Goal: Task Accomplishment & Management: Complete application form

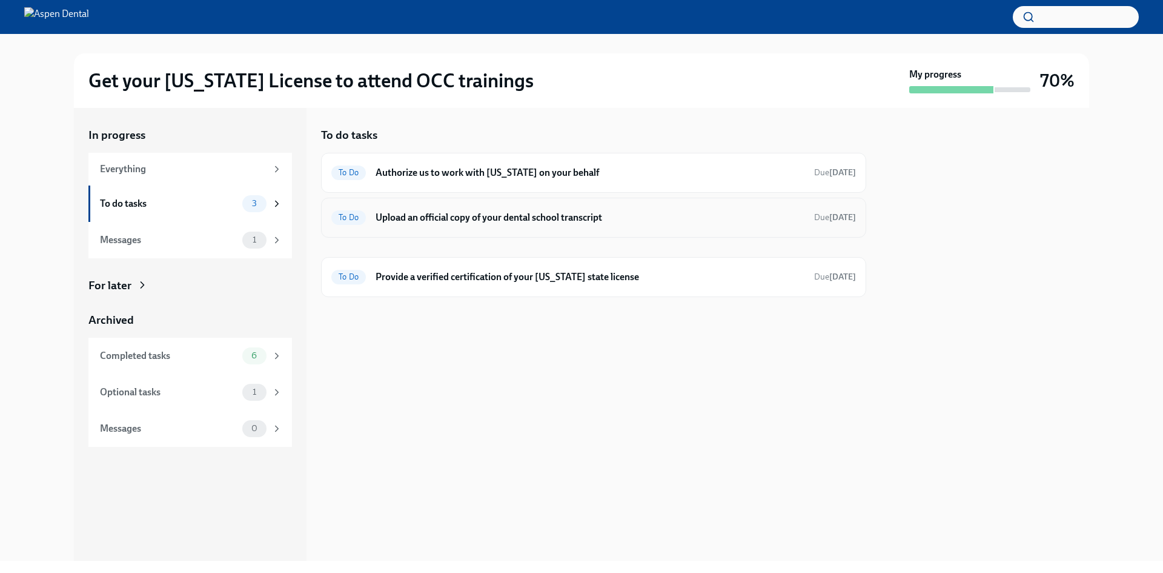
click at [474, 223] on h6 "Upload an official copy of your dental school transcript" at bounding box center [590, 217] width 429 height 13
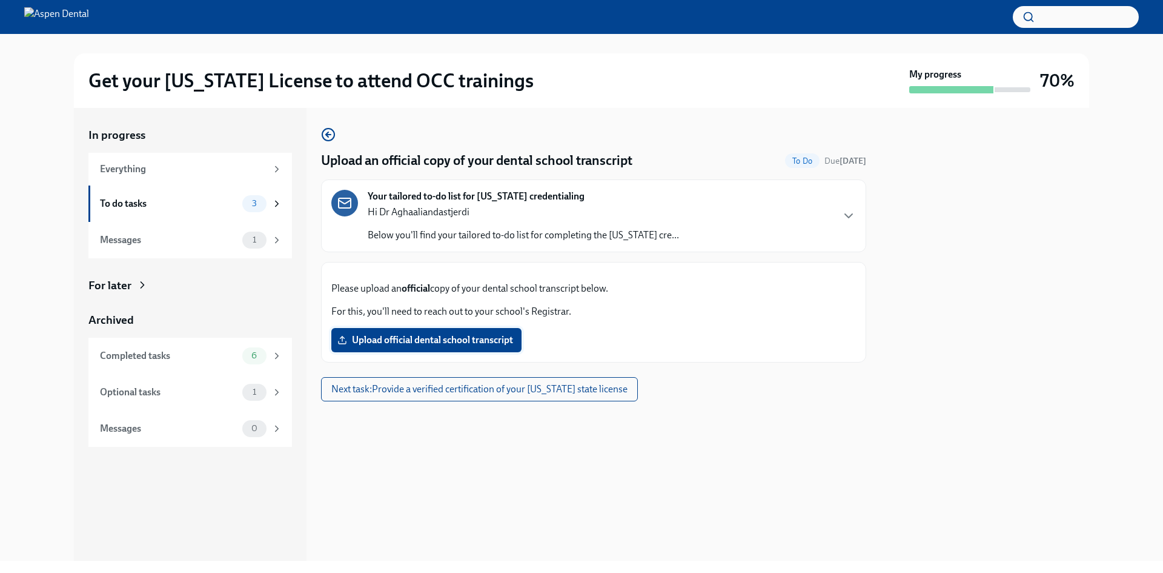
scroll to position [21, 0]
click at [391, 346] on span "Upload official dental school transcript" at bounding box center [426, 340] width 173 height 12
click at [0, 0] on input "Upload official dental school transcript" at bounding box center [0, 0] width 0 height 0
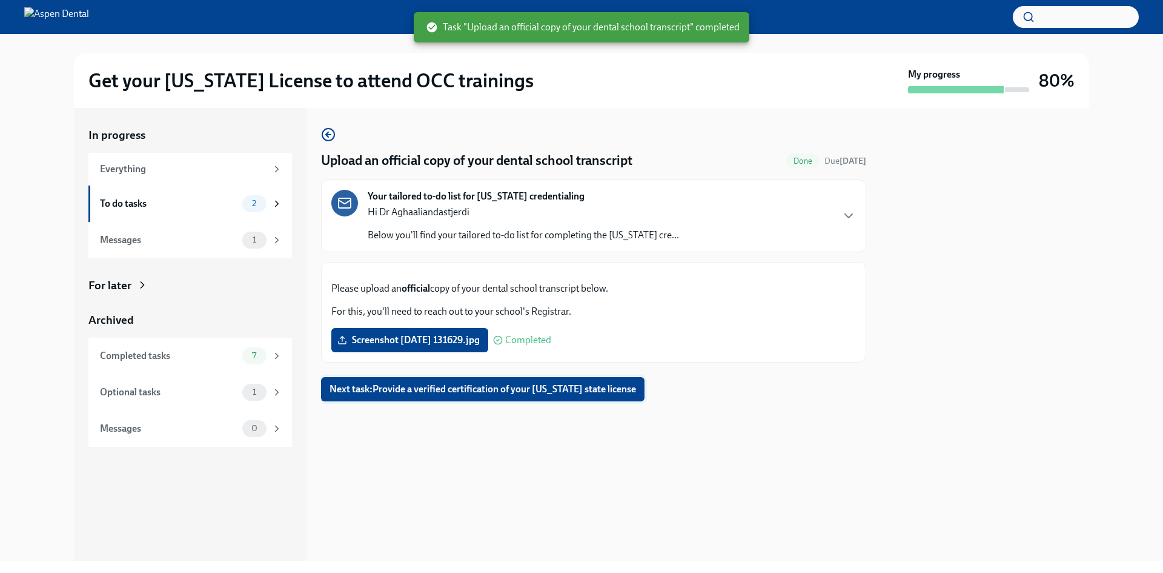
click at [460, 401] on button "Next task : Provide a verified certification of your [US_STATE] state license" at bounding box center [483, 389] width 324 height 24
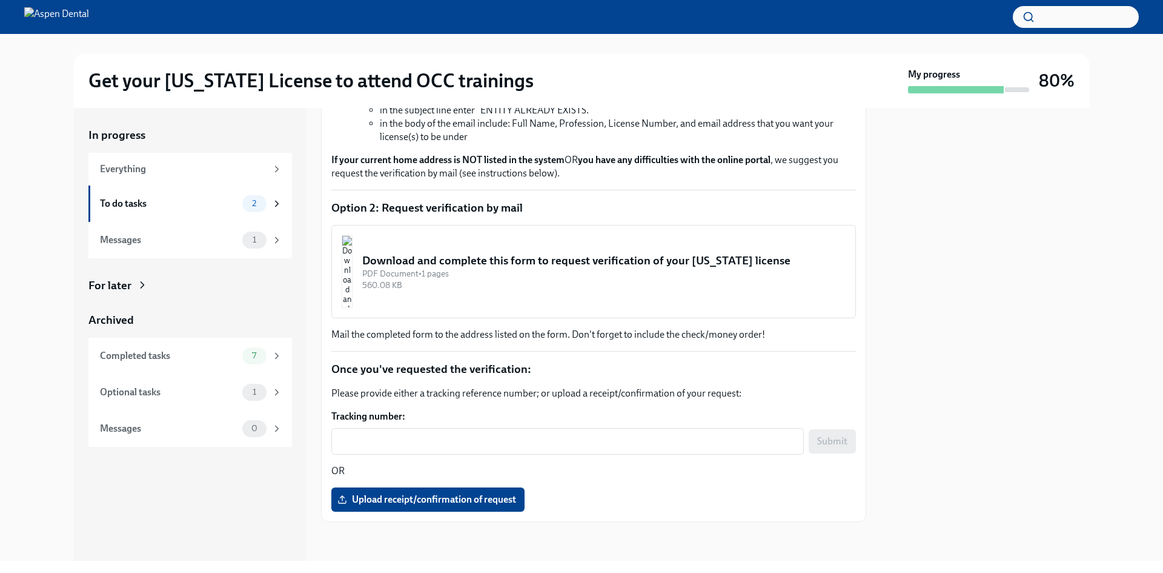
scroll to position [522, 0]
click at [155, 243] on div "Messages" at bounding box center [169, 239] width 138 height 13
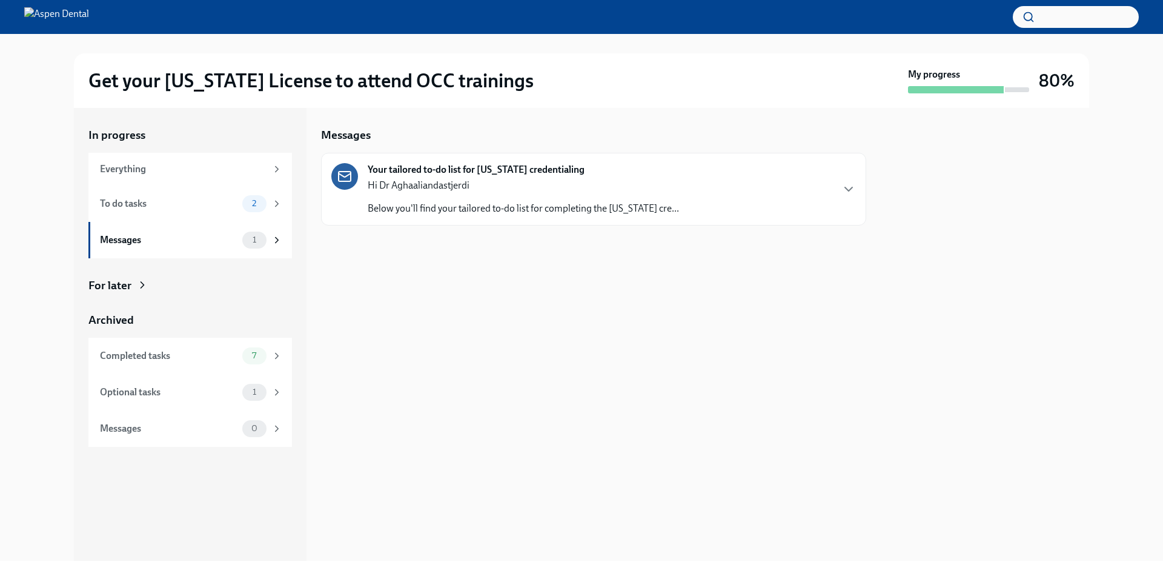
click at [437, 193] on div "Hi Dr [PERSON_NAME] Below you'll find your tailored to-do list for completing t…" at bounding box center [523, 197] width 311 height 36
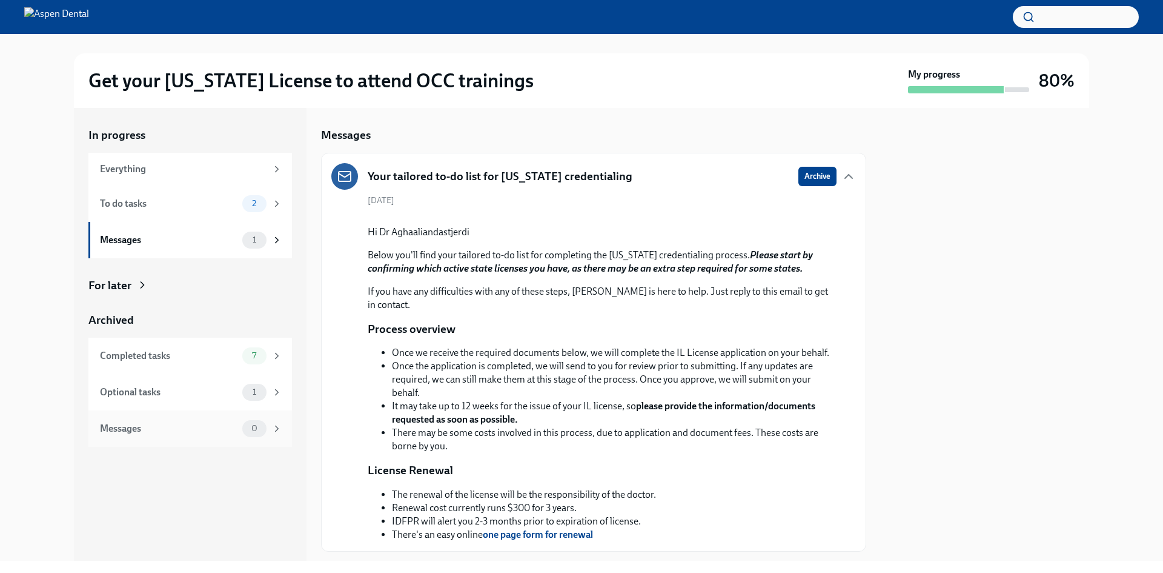
click at [233, 426] on div "Messages" at bounding box center [169, 428] width 138 height 13
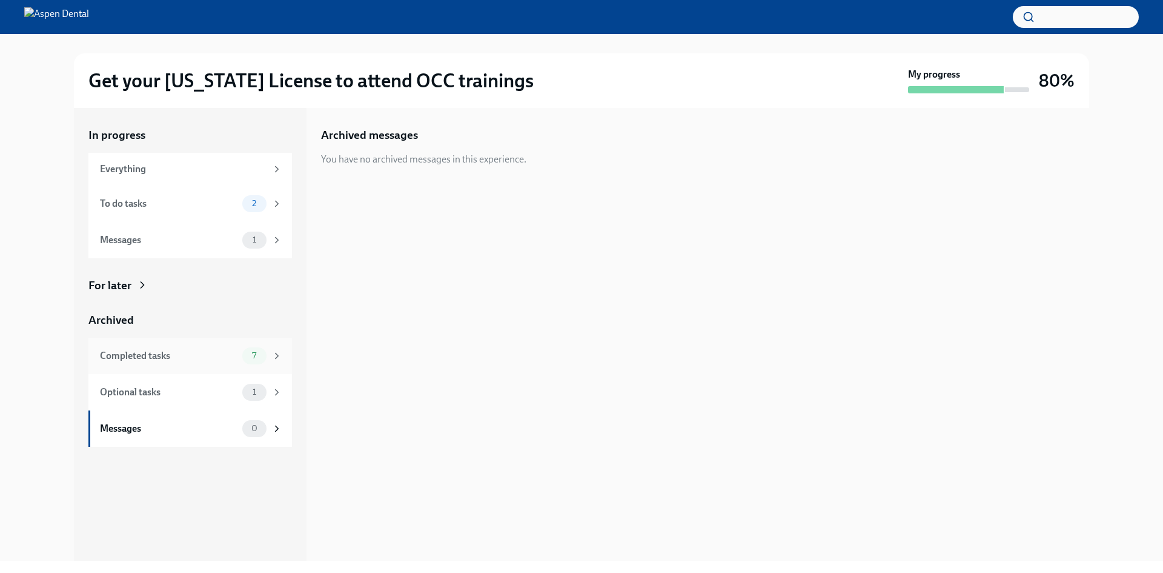
click at [170, 359] on div "Completed tasks" at bounding box center [169, 355] width 138 height 13
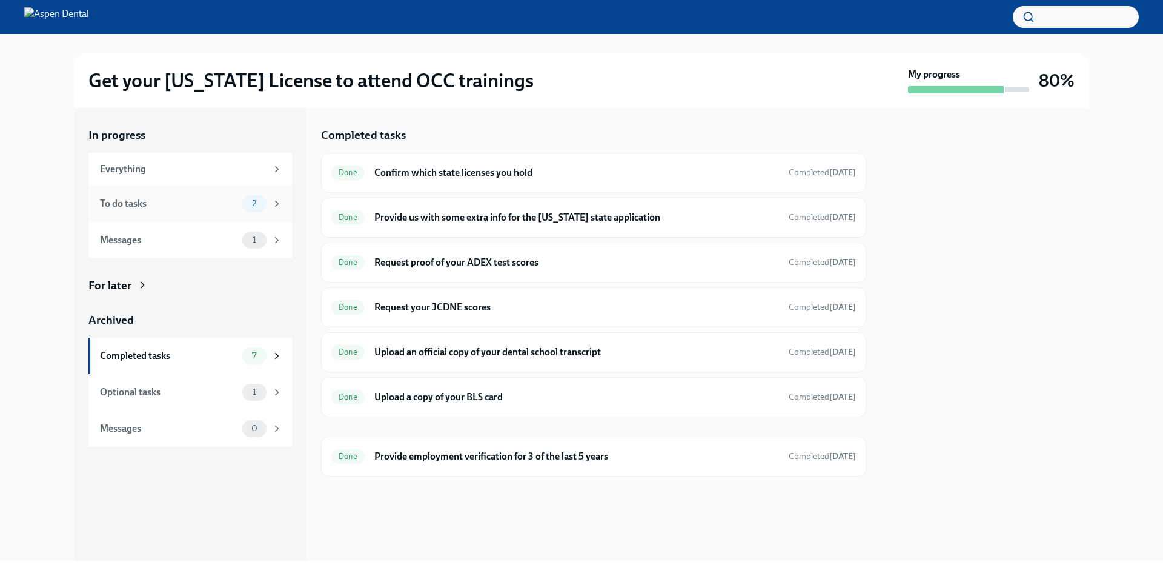
click at [164, 209] on div "To do tasks" at bounding box center [169, 203] width 138 height 13
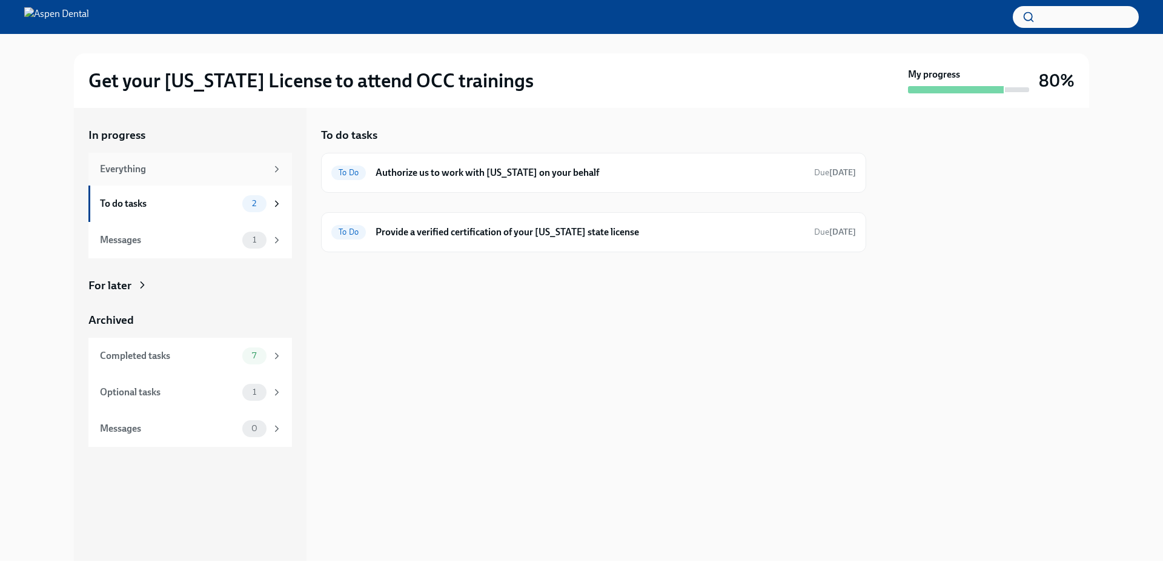
click at [190, 167] on div "Everything" at bounding box center [183, 168] width 167 height 13
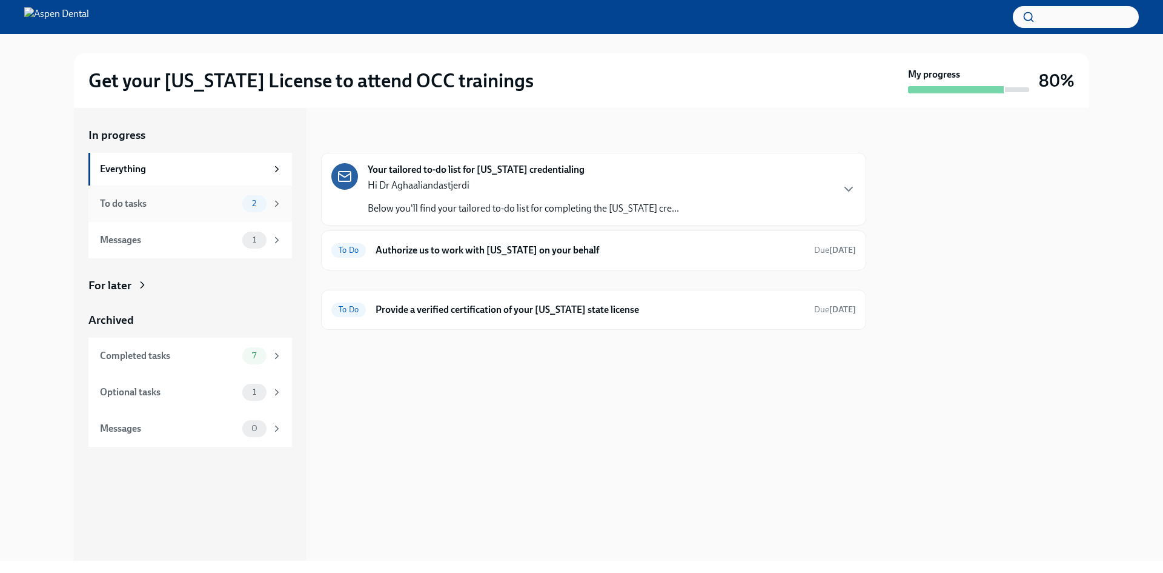
click at [187, 204] on div "To do tasks" at bounding box center [169, 203] width 138 height 13
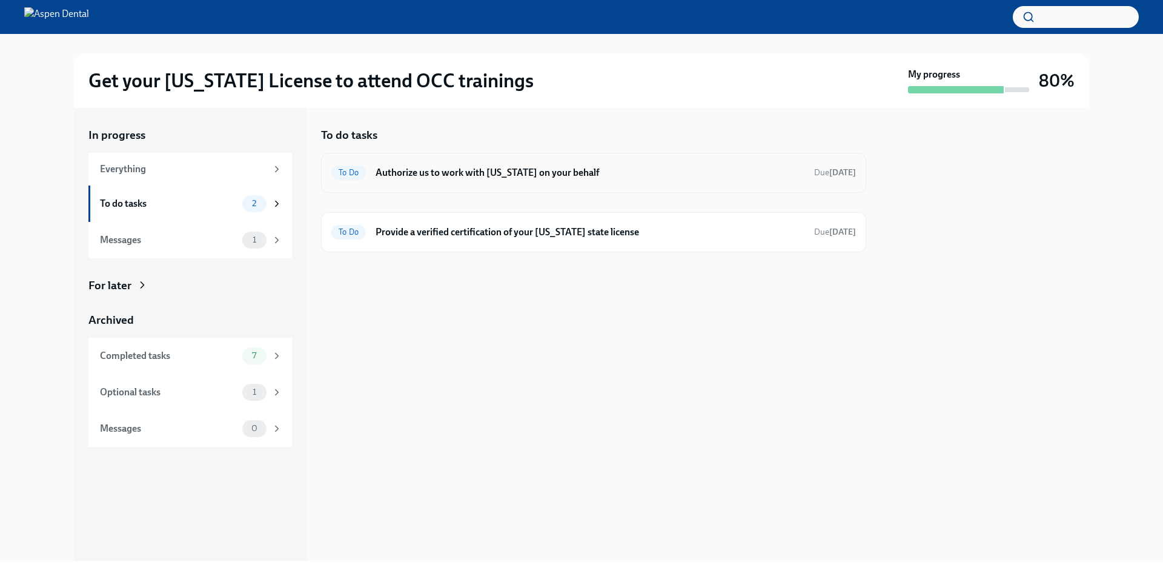
click at [528, 176] on h6 "Authorize us to work with [US_STATE] on your behalf" at bounding box center [590, 172] width 429 height 13
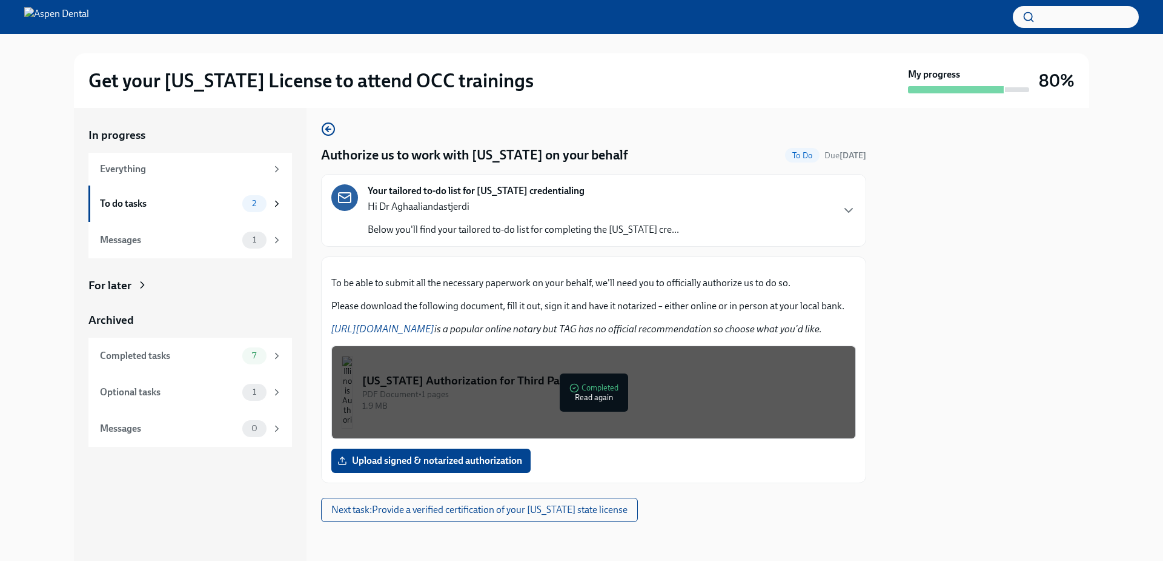
scroll to position [147, 0]
click at [150, 203] on div "To do tasks" at bounding box center [169, 203] width 138 height 13
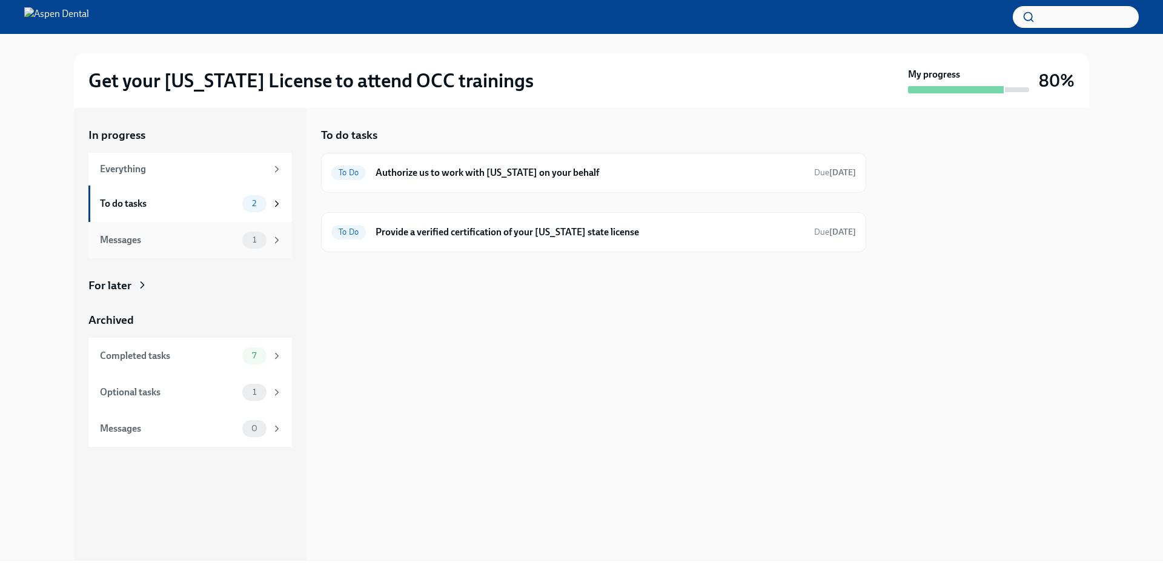
click at [216, 244] on div "Messages" at bounding box center [169, 239] width 138 height 13
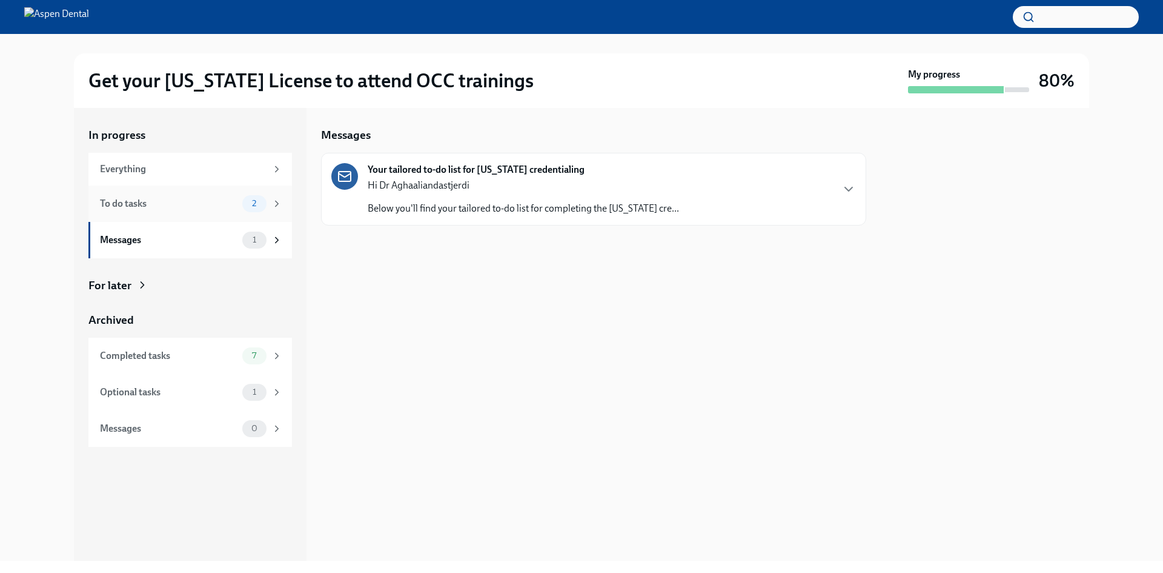
click at [227, 209] on div "To do tasks" at bounding box center [169, 203] width 138 height 13
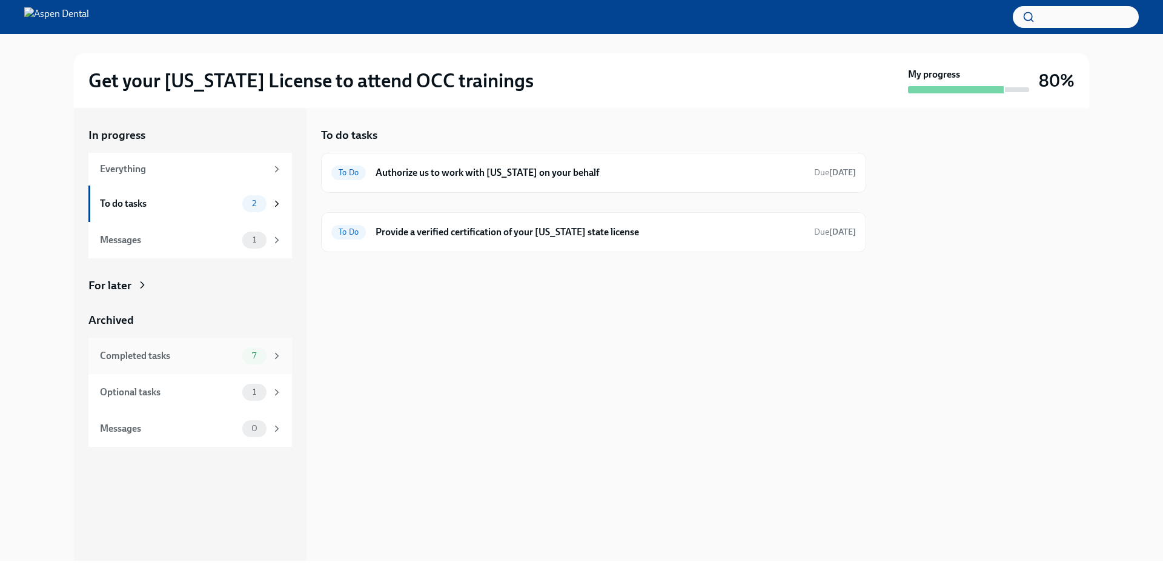
click at [142, 365] on div "Completed tasks 7" at bounding box center [190, 355] width 204 height 36
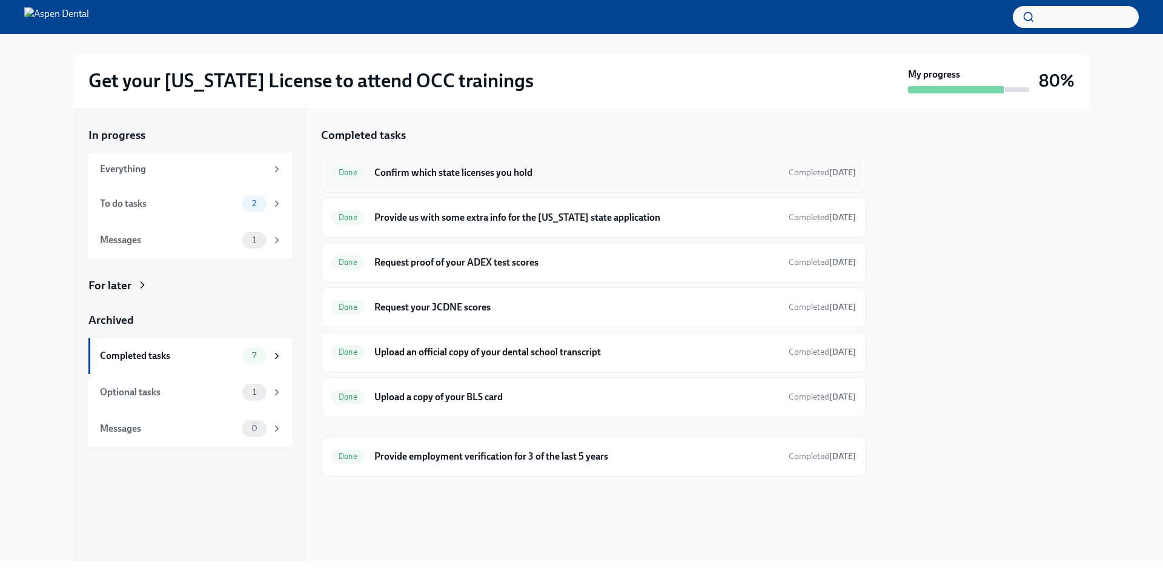
click at [527, 174] on h6 "Confirm which state licenses you hold" at bounding box center [576, 172] width 405 height 13
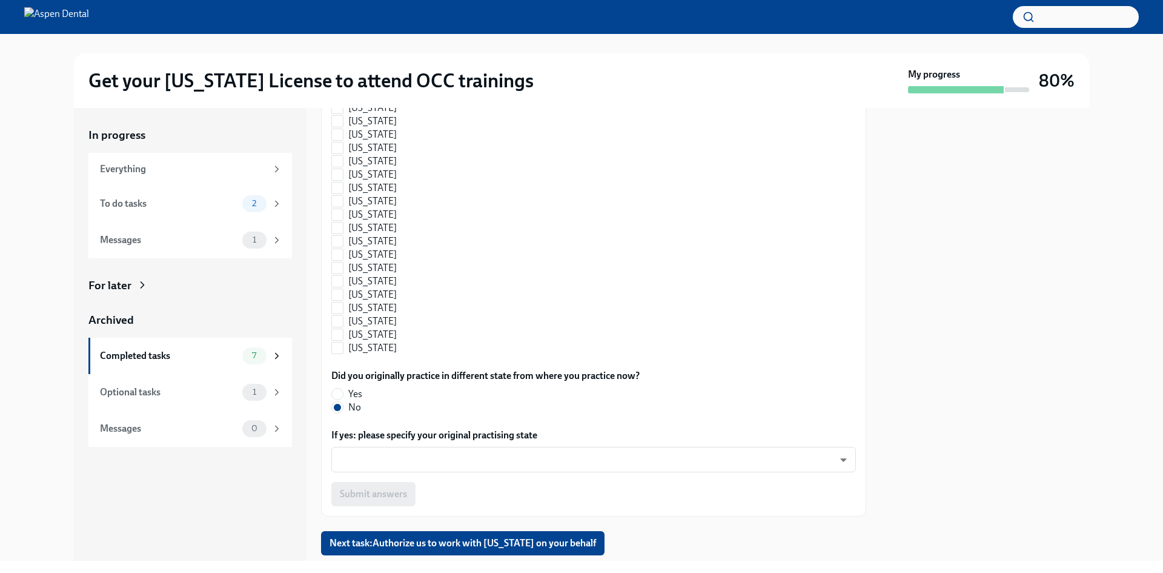
scroll to position [800, 0]
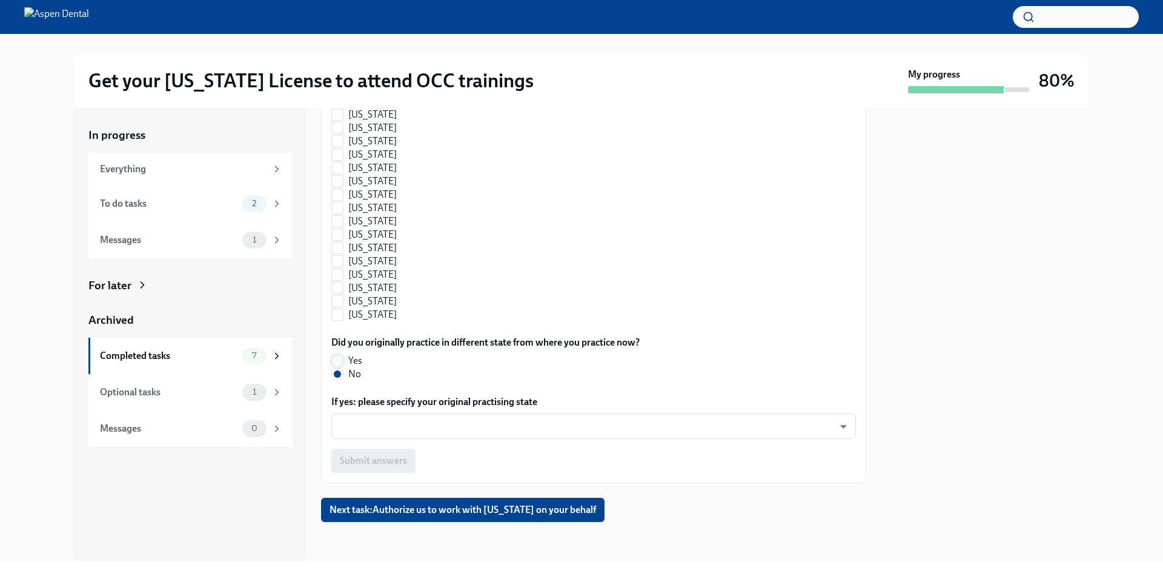
click at [341, 361] on input "Yes" at bounding box center [337, 360] width 11 height 11
radio input "true"
click at [384, 428] on body "Get your [US_STATE] License to attend OCC trainings My progress 80% In progress…" at bounding box center [581, 286] width 1163 height 573
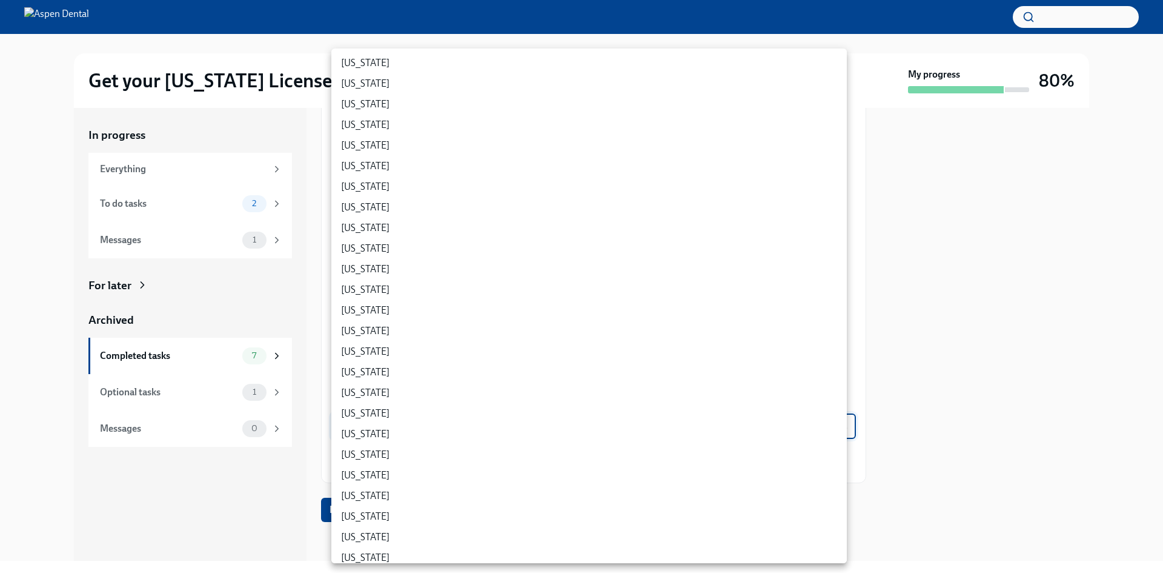
scroll to position [485, 0]
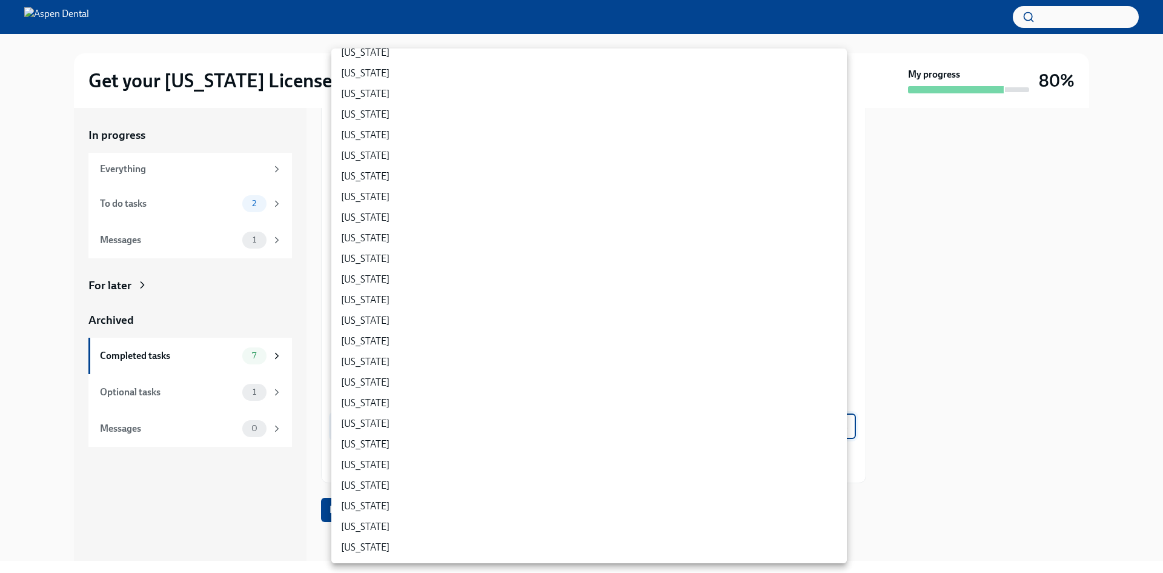
click at [368, 465] on li "[US_STATE]" at bounding box center [589, 464] width 516 height 21
type input "TUoJH3snqD"
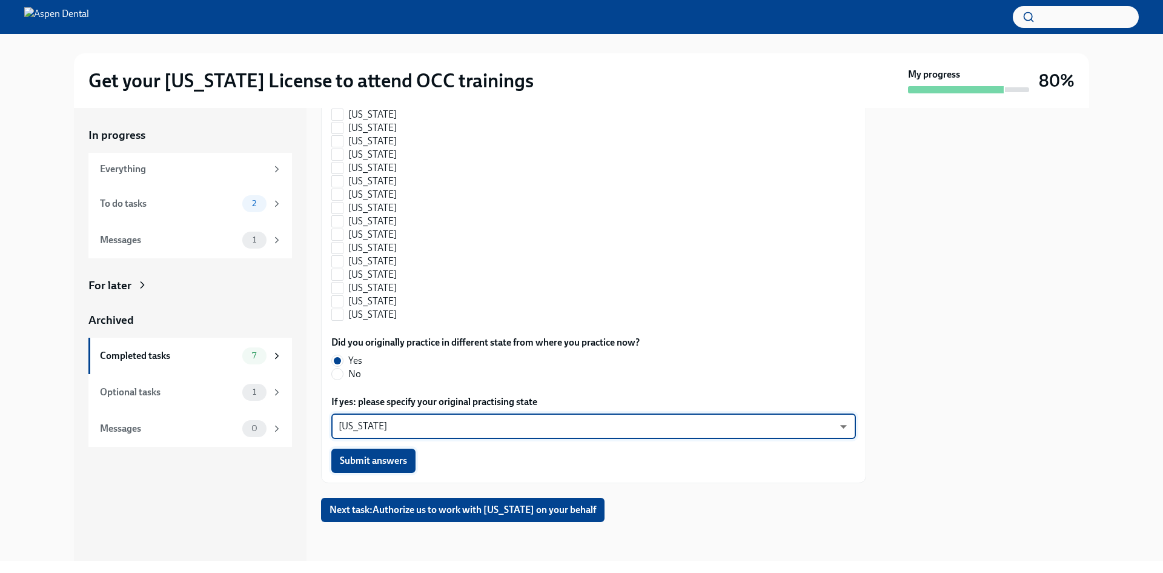
click at [399, 456] on span "Submit answers" at bounding box center [373, 460] width 67 height 12
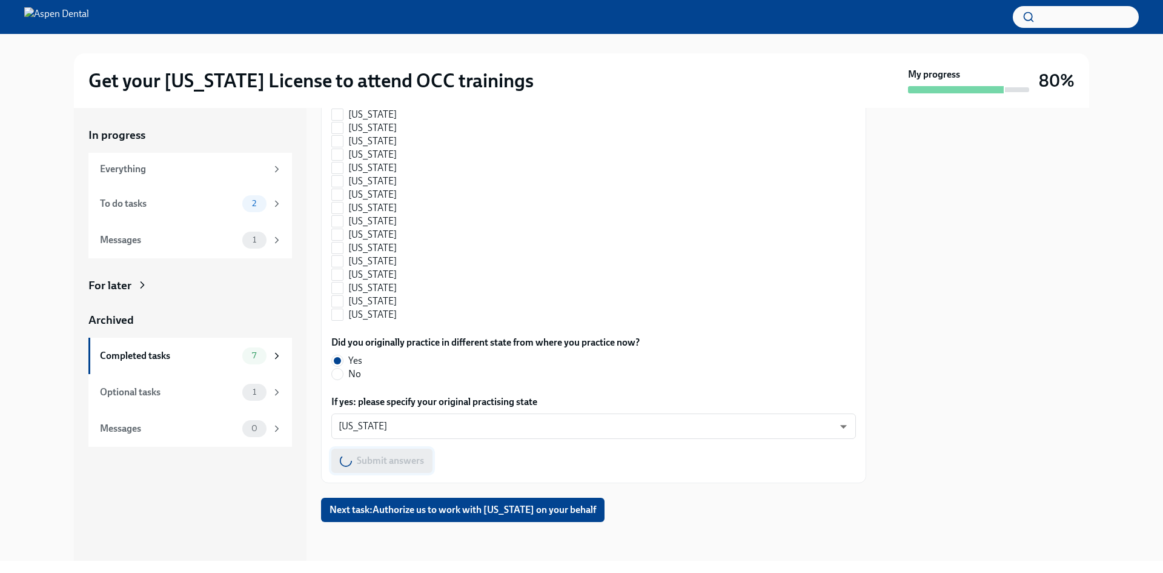
radio input "false"
radio input "true"
type input "TUoJH3snqD"
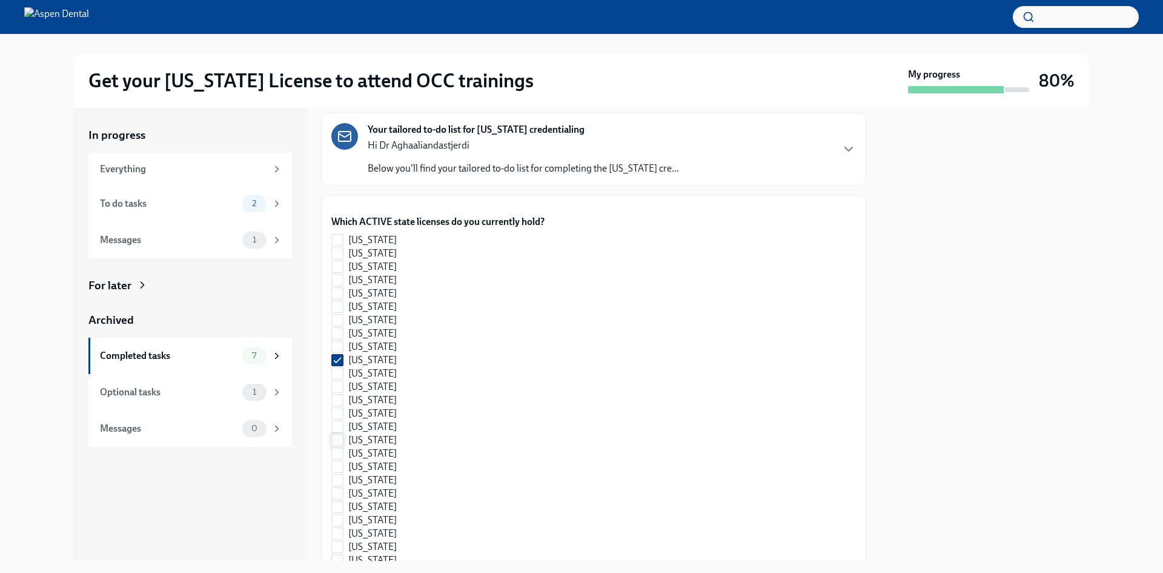
scroll to position [0, 0]
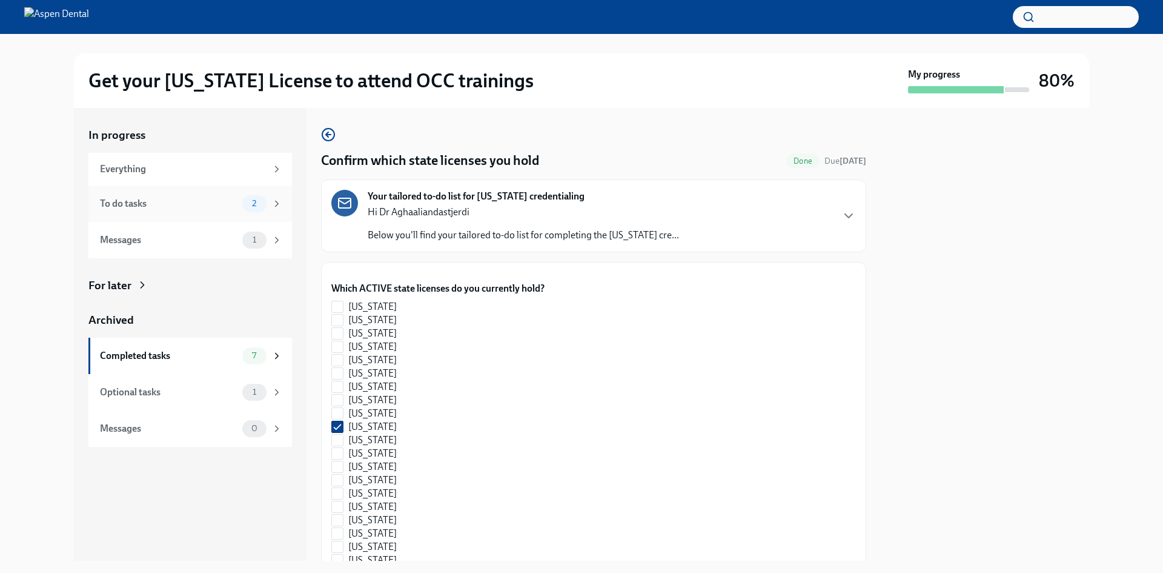
click at [166, 207] on div "To do tasks" at bounding box center [169, 203] width 138 height 13
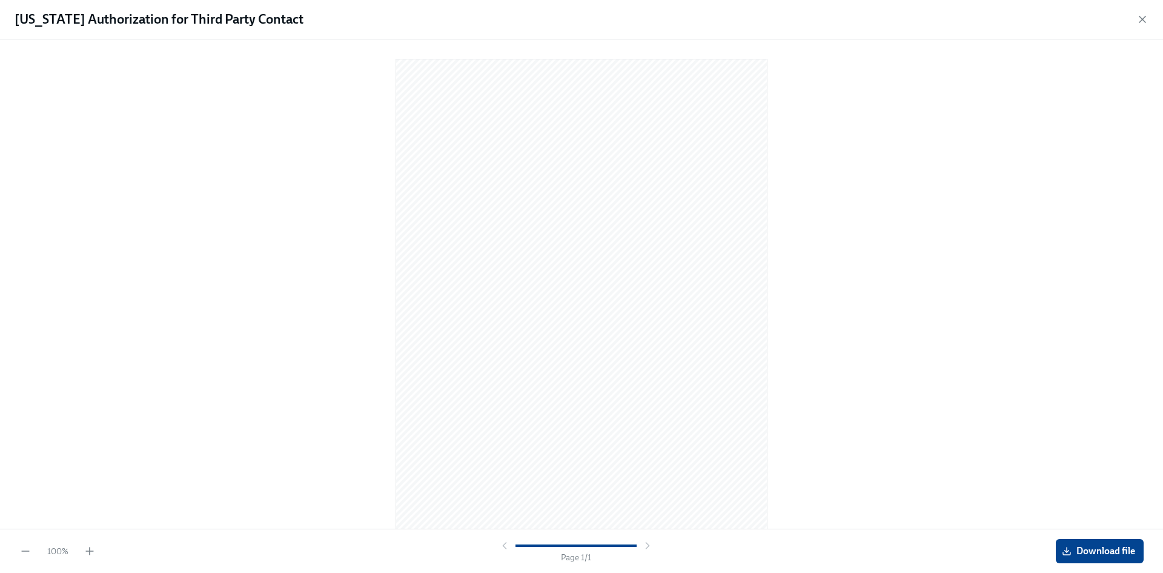
scroll to position [12, 0]
